Goal: Browse casually: Explore the website without a specific task or goal

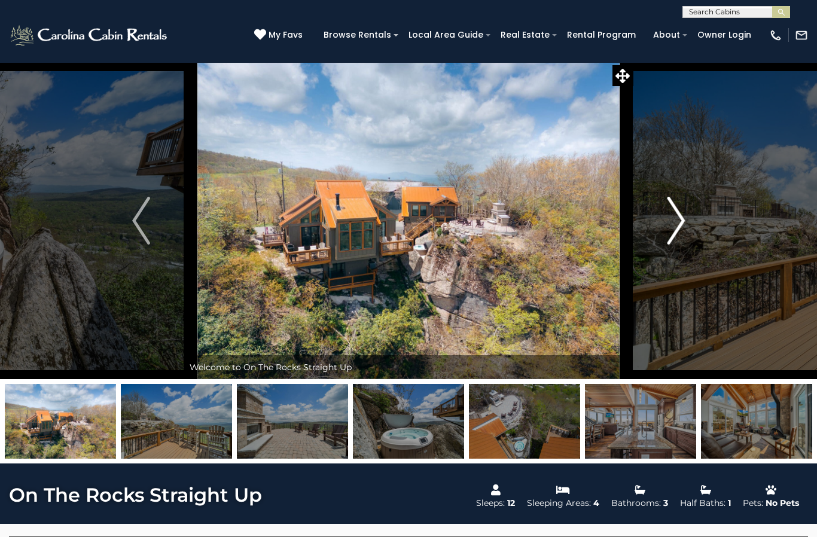
click at [690, 223] on button "Next" at bounding box center [675, 220] width 85 height 317
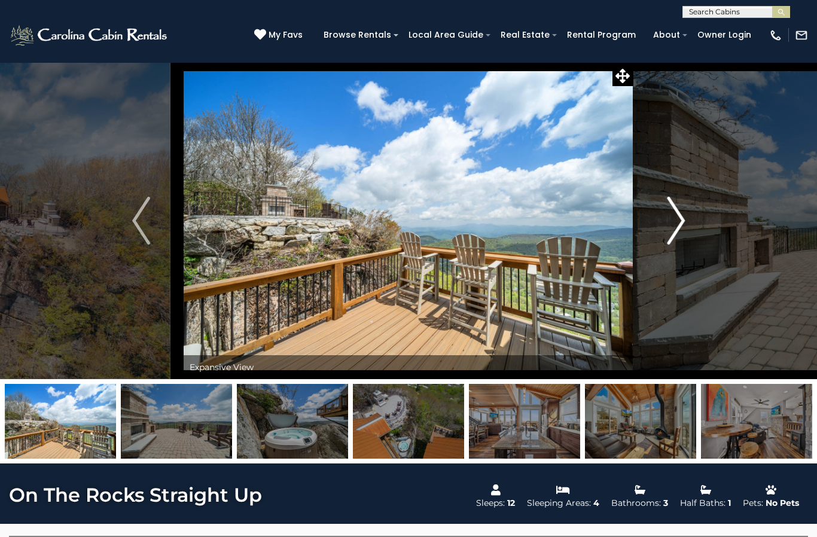
click at [684, 229] on img "Next" at bounding box center [676, 221] width 18 height 48
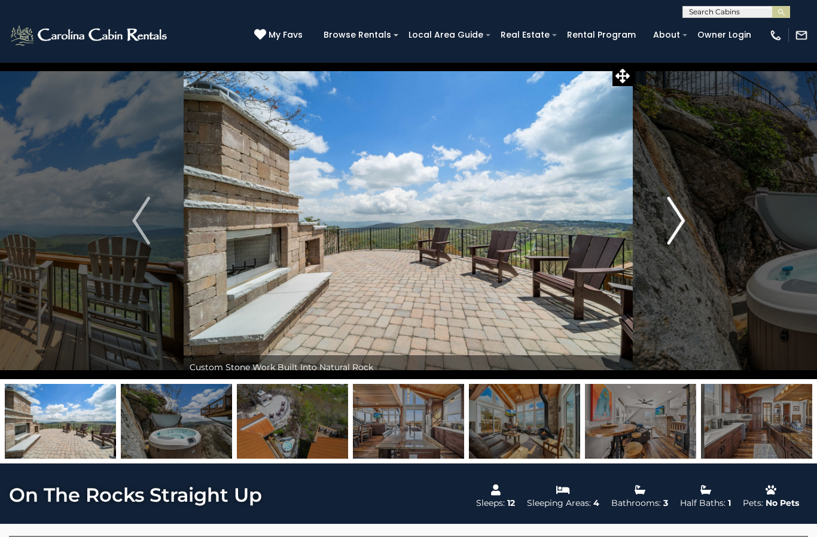
click at [673, 222] on img "Next" at bounding box center [676, 221] width 18 height 48
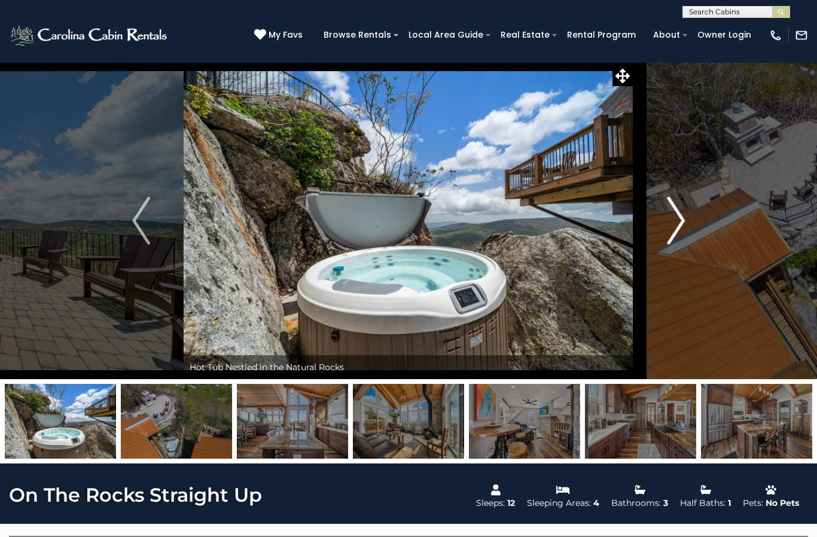
click at [686, 230] on button "Next" at bounding box center [675, 220] width 85 height 317
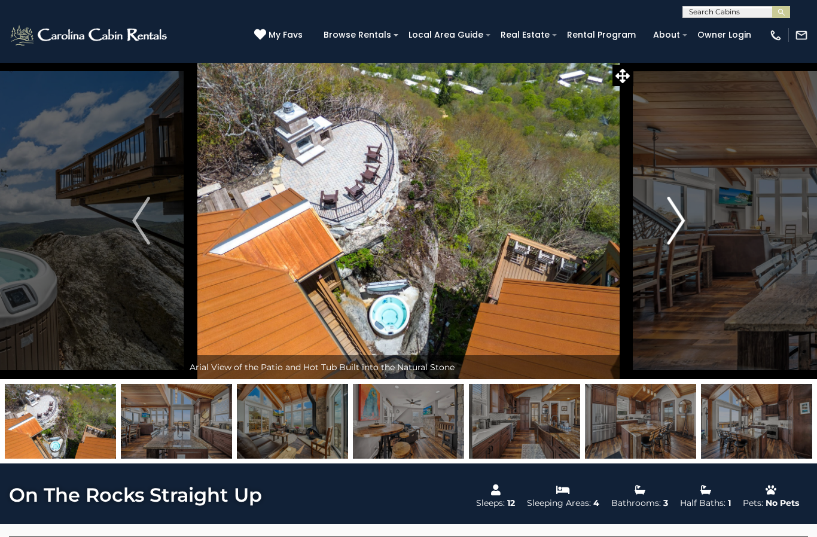
click at [686, 223] on button "Next" at bounding box center [675, 220] width 85 height 317
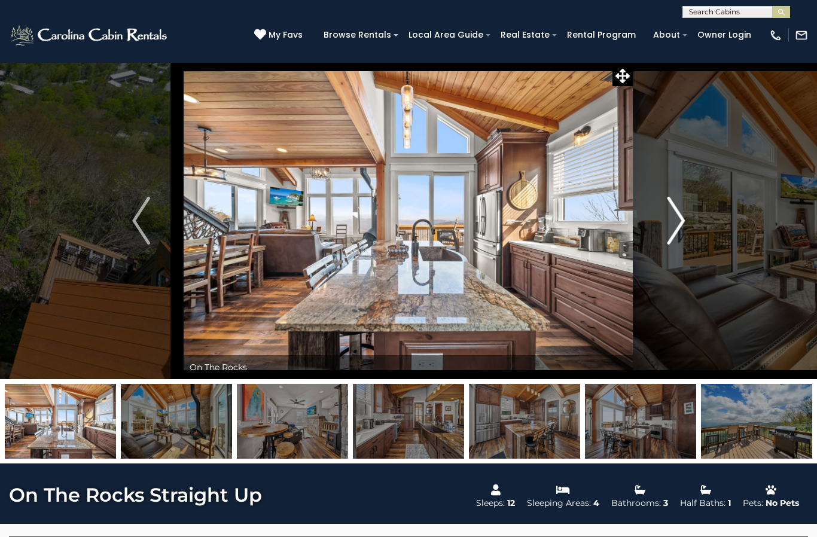
click at [672, 220] on img "Next" at bounding box center [676, 221] width 18 height 48
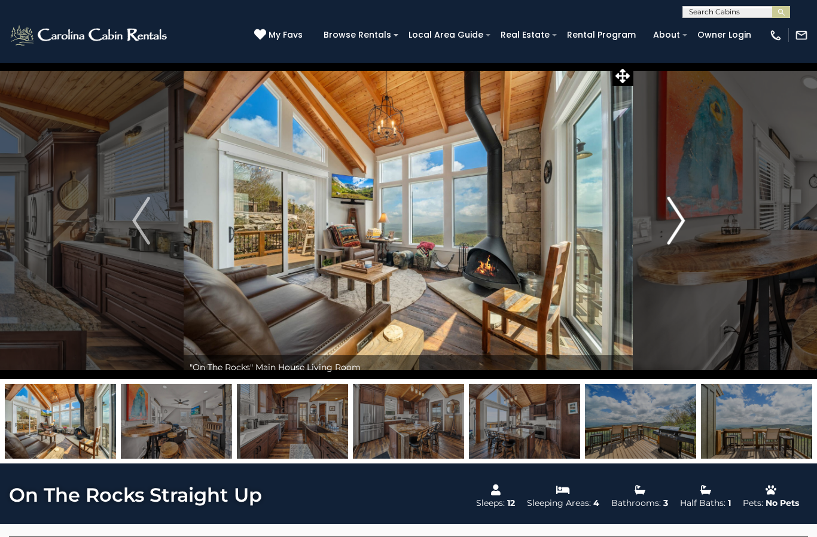
click at [672, 229] on img "Next" at bounding box center [676, 221] width 18 height 48
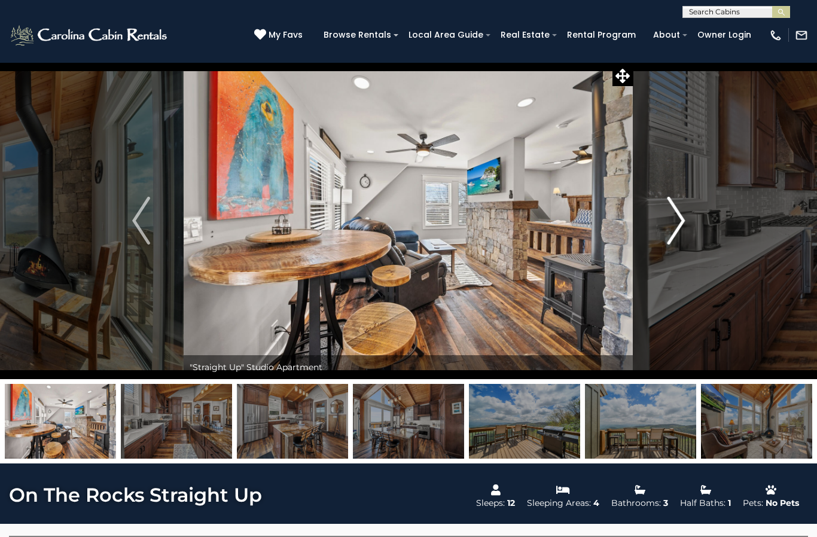
click at [672, 233] on img "Next" at bounding box center [676, 221] width 18 height 48
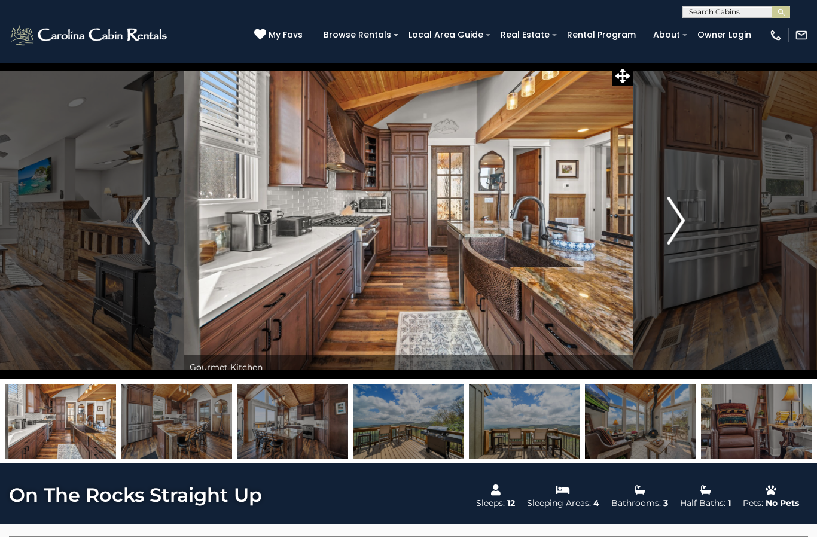
click at [674, 224] on img "Next" at bounding box center [676, 221] width 18 height 48
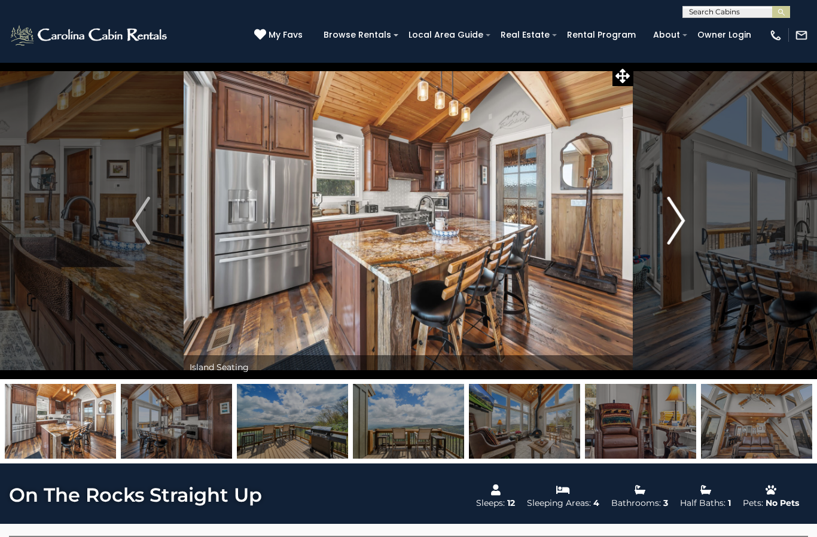
click at [677, 223] on img "Next" at bounding box center [676, 221] width 18 height 48
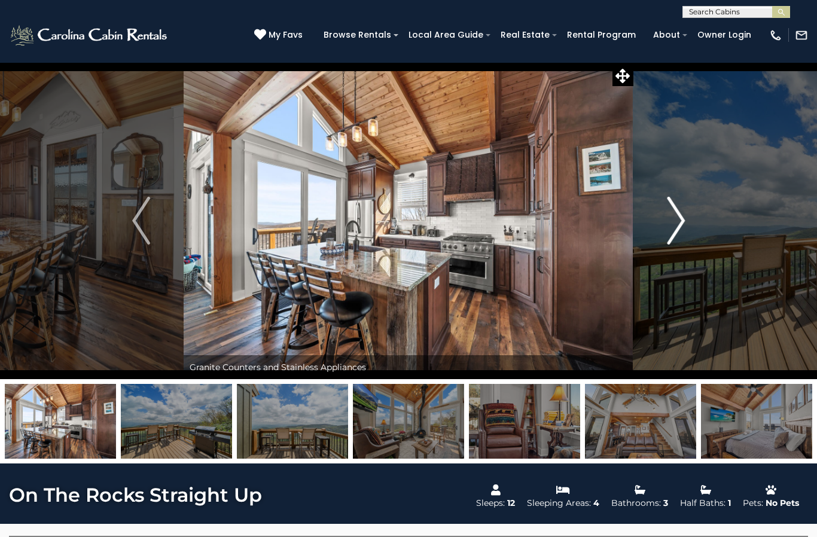
click at [674, 226] on img "Next" at bounding box center [676, 221] width 18 height 48
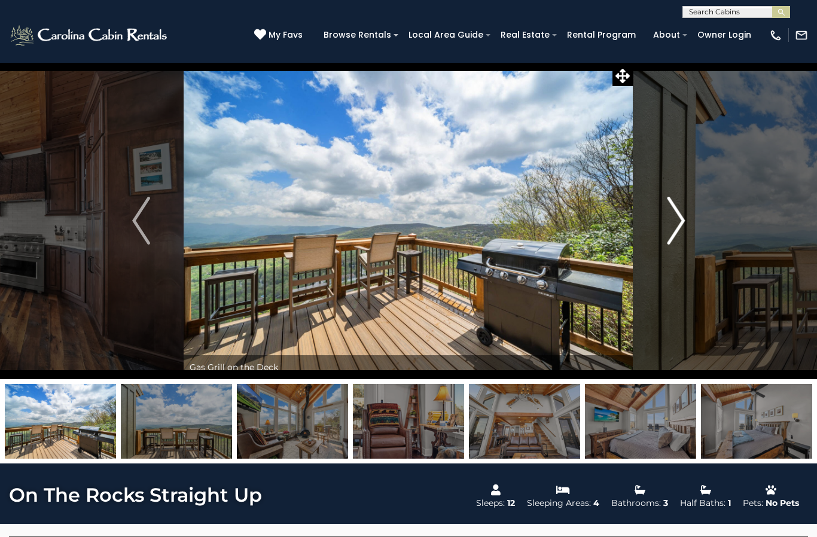
click at [684, 214] on img "Next" at bounding box center [676, 221] width 18 height 48
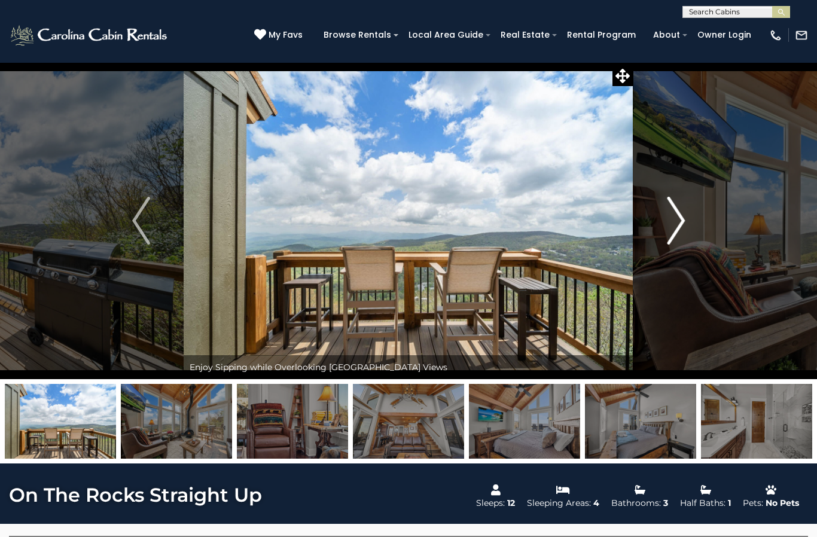
click at [670, 239] on img "Next" at bounding box center [676, 221] width 18 height 48
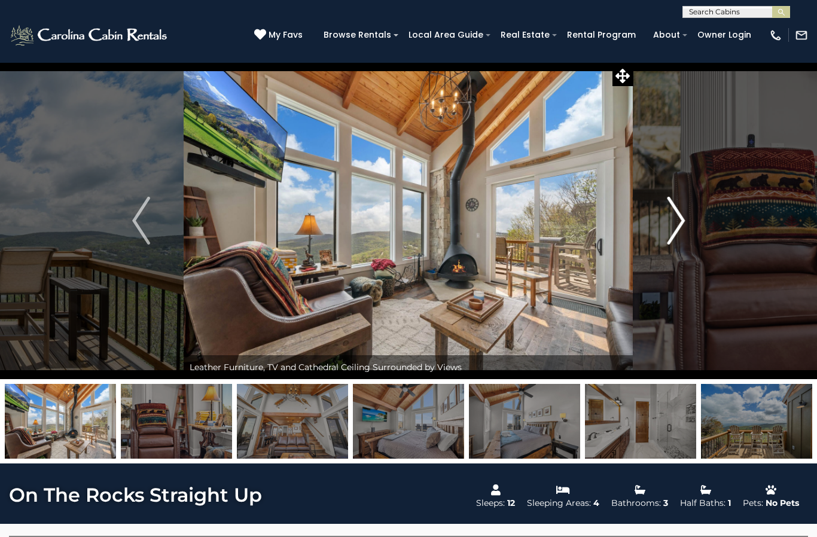
click at [673, 223] on img "Next" at bounding box center [676, 221] width 18 height 48
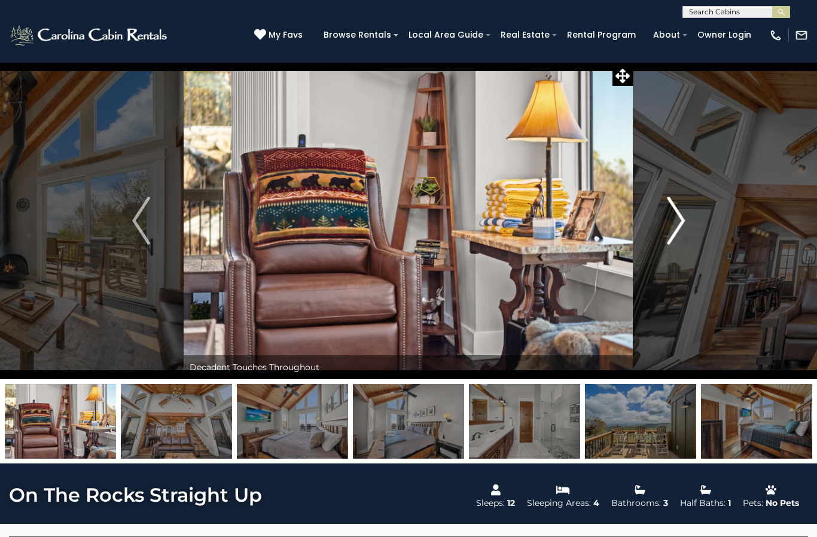
click at [668, 226] on img "Next" at bounding box center [676, 221] width 18 height 48
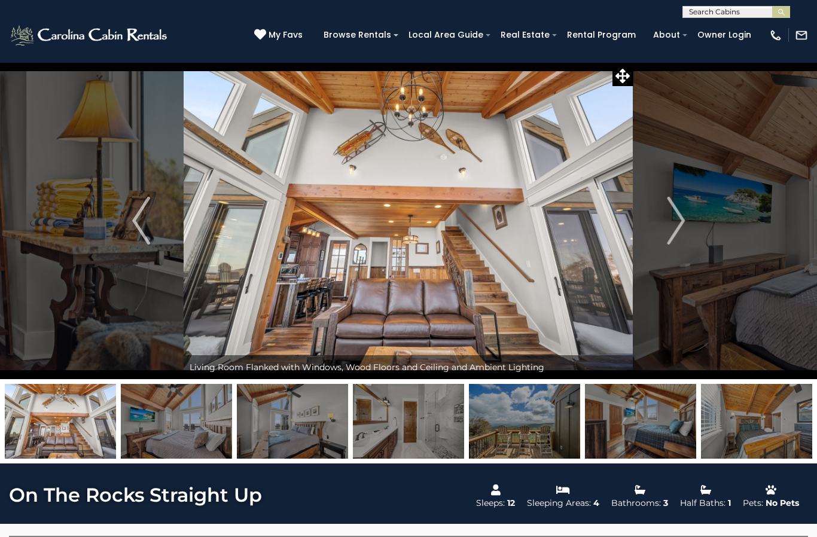
click at [185, 425] on img at bounding box center [176, 421] width 111 height 75
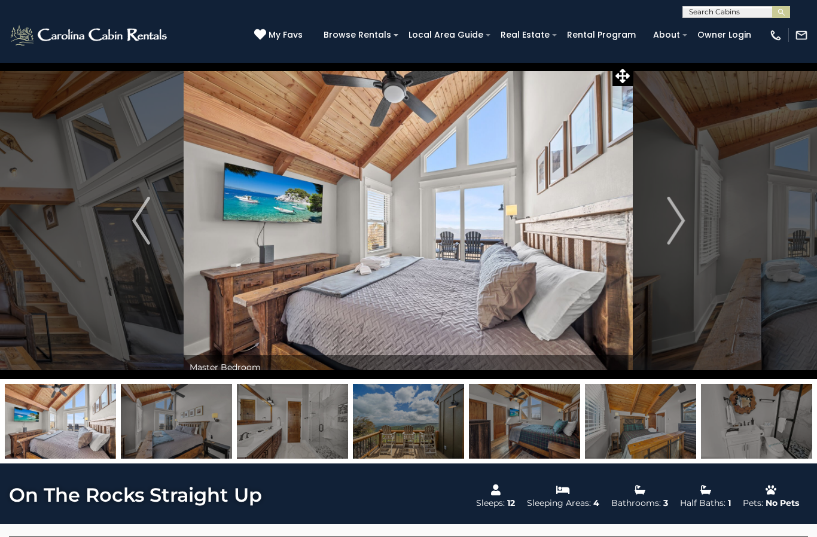
click at [288, 434] on img at bounding box center [292, 421] width 111 height 75
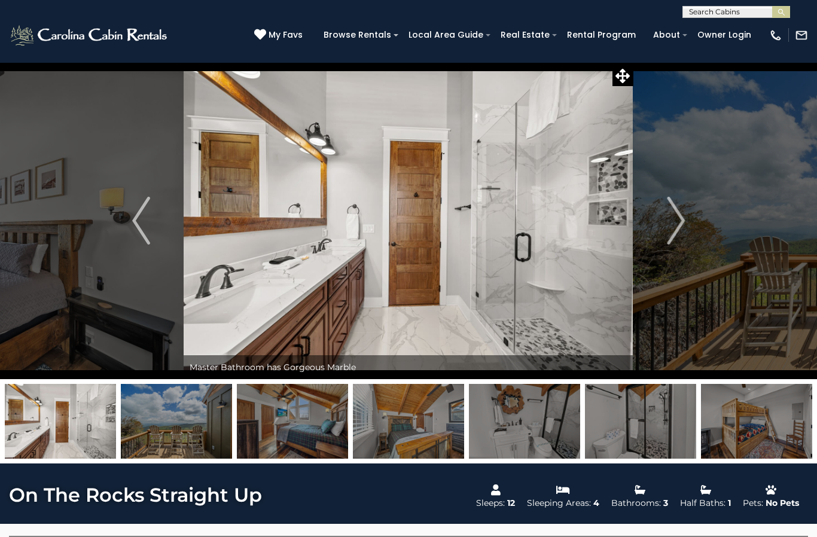
click at [518, 425] on img at bounding box center [524, 421] width 111 height 75
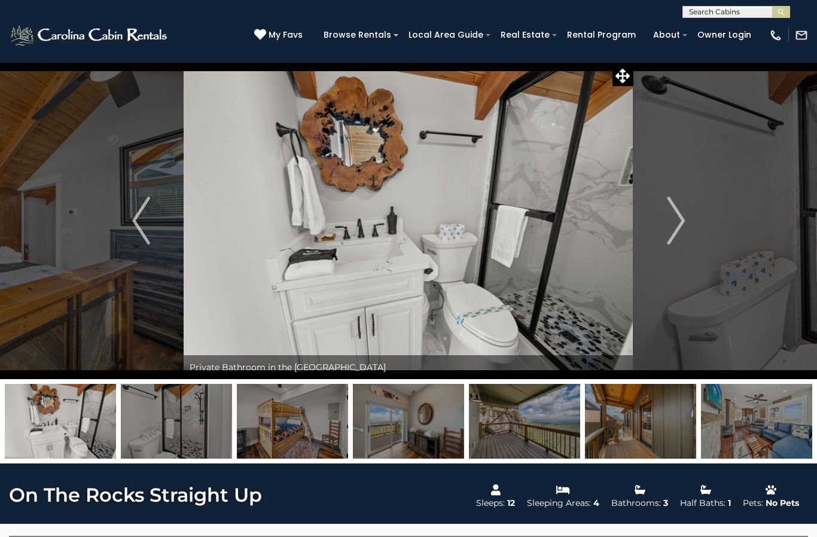
click at [537, 428] on img at bounding box center [524, 421] width 111 height 75
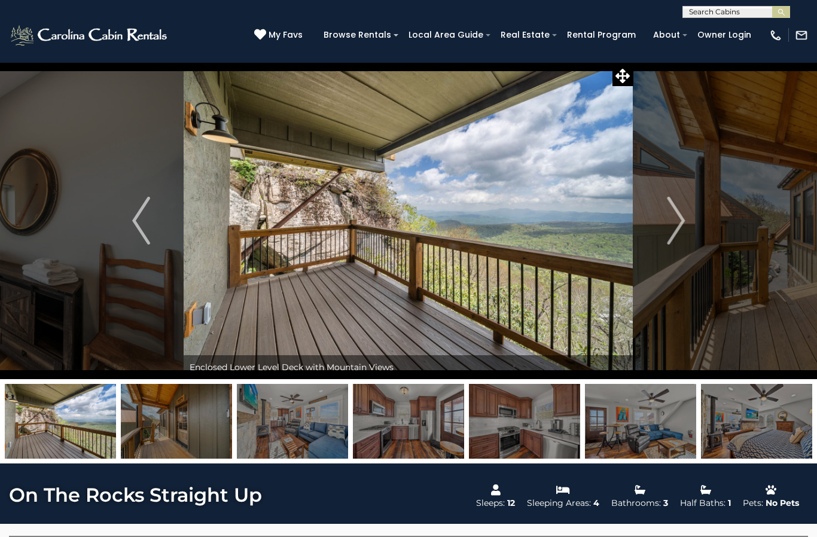
click at [650, 429] on img at bounding box center [640, 421] width 111 height 75
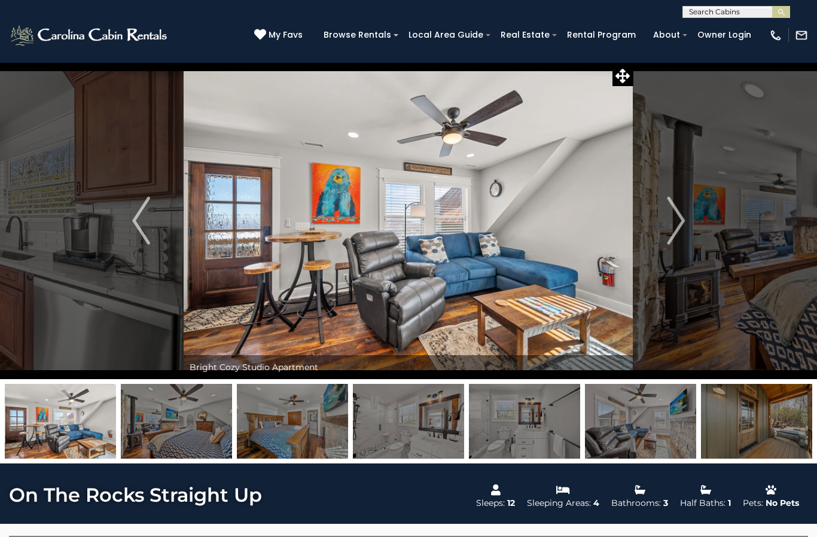
click at [766, 432] on img at bounding box center [756, 421] width 111 height 75
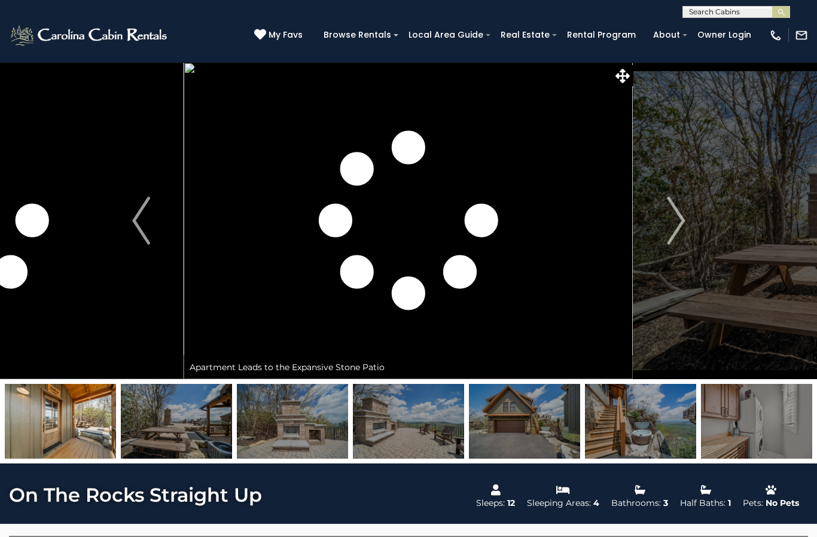
click at [279, 430] on img at bounding box center [292, 421] width 111 height 75
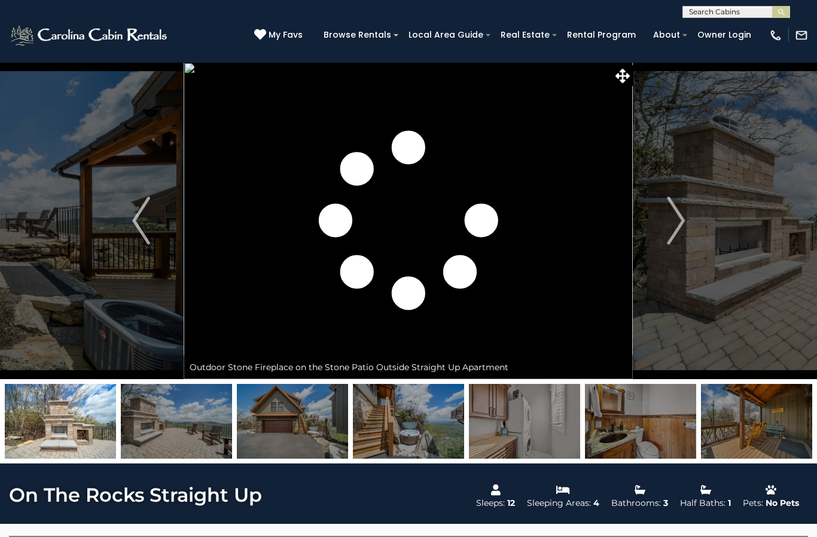
click at [405, 418] on img at bounding box center [408, 421] width 111 height 75
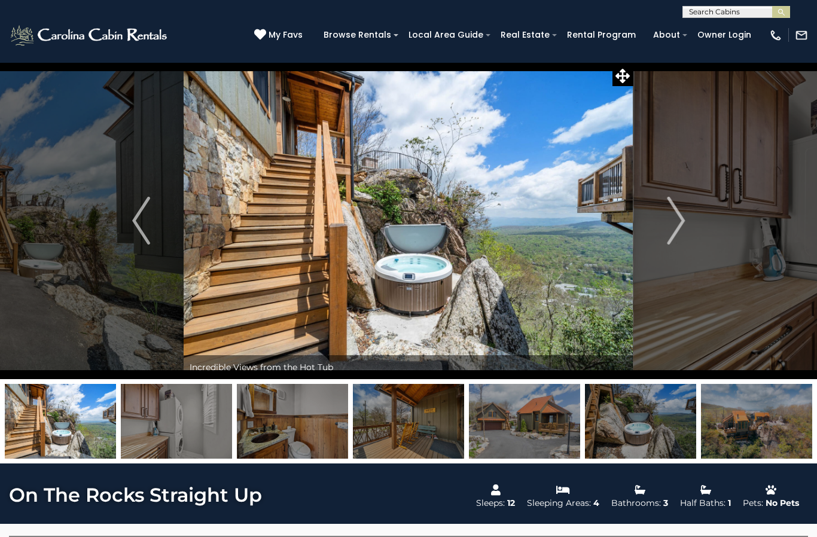
click at [525, 427] on img at bounding box center [524, 421] width 111 height 75
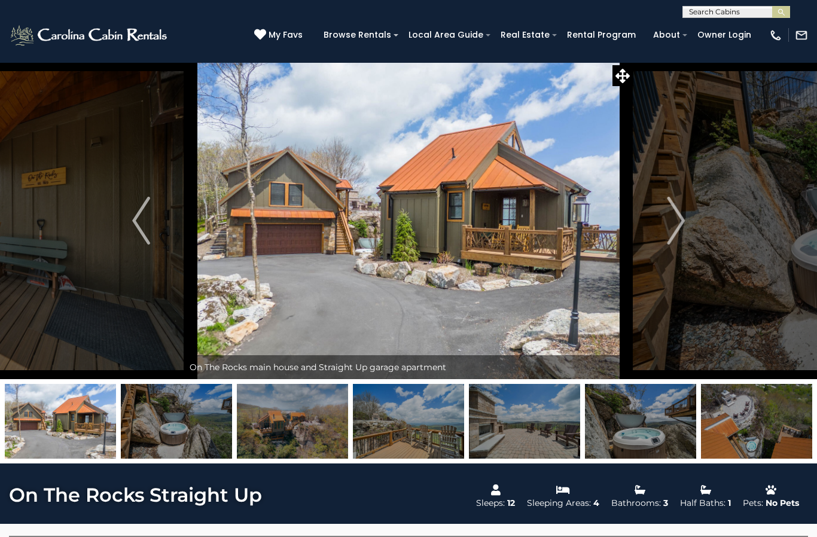
click at [544, 425] on img at bounding box center [524, 421] width 111 height 75
